Goal: Register for event/course: Register for event/course

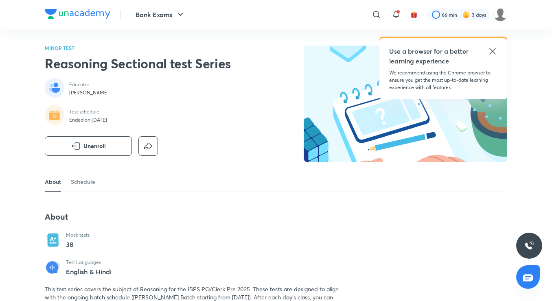
click at [490, 53] on icon at bounding box center [493, 51] width 10 height 10
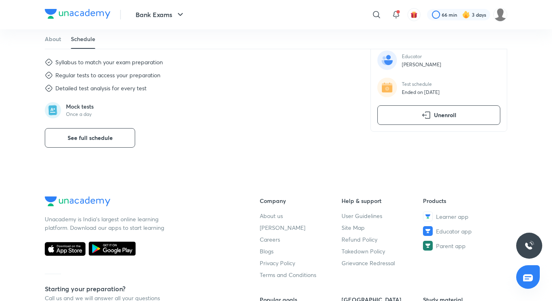
scroll to position [311, 0]
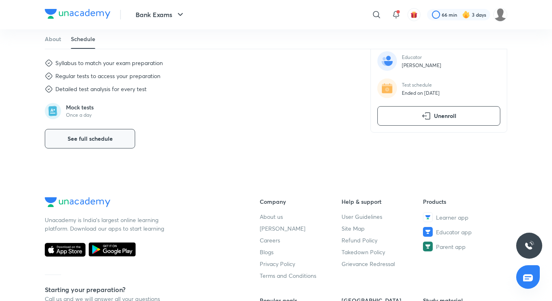
click at [107, 139] on span "See full schedule" at bounding box center [90, 139] width 45 height 8
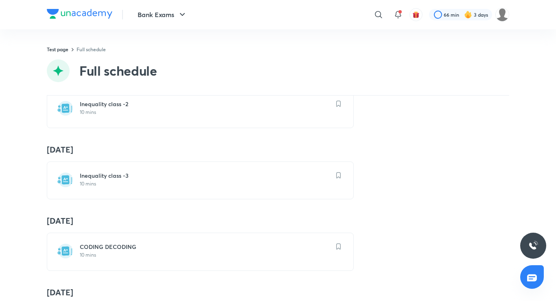
scroll to position [109, 0]
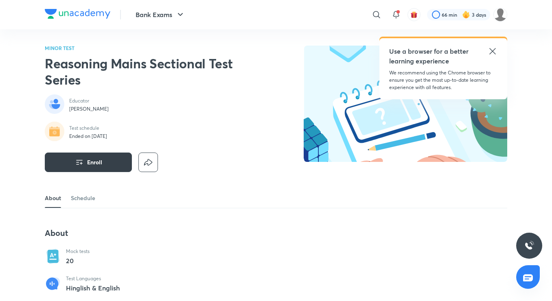
click at [79, 163] on icon "button" at bounding box center [79, 163] width 10 height 10
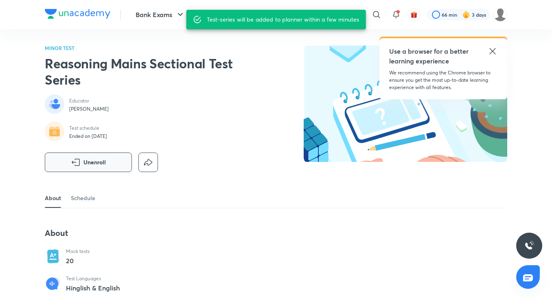
click at [493, 51] on icon at bounding box center [492, 51] width 6 height 6
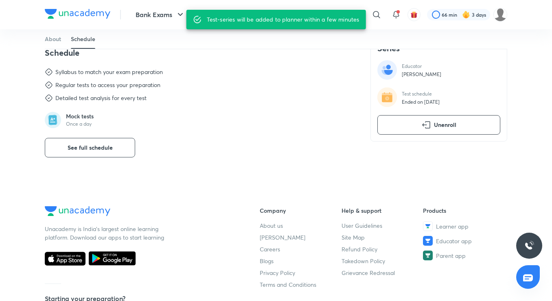
scroll to position [275, 0]
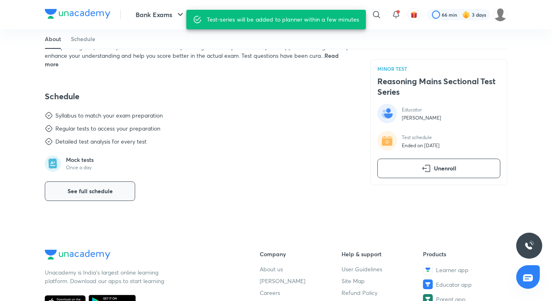
click at [121, 187] on button "See full schedule" at bounding box center [90, 192] width 90 height 20
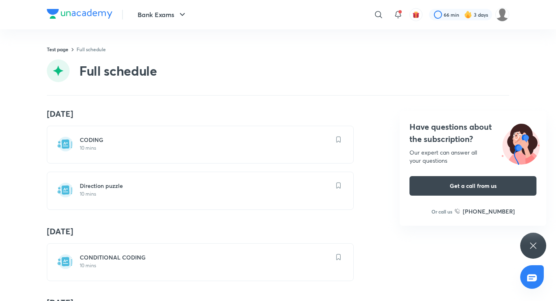
click at [532, 242] on icon at bounding box center [533, 246] width 10 height 10
